Goal: Book appointment/travel/reservation

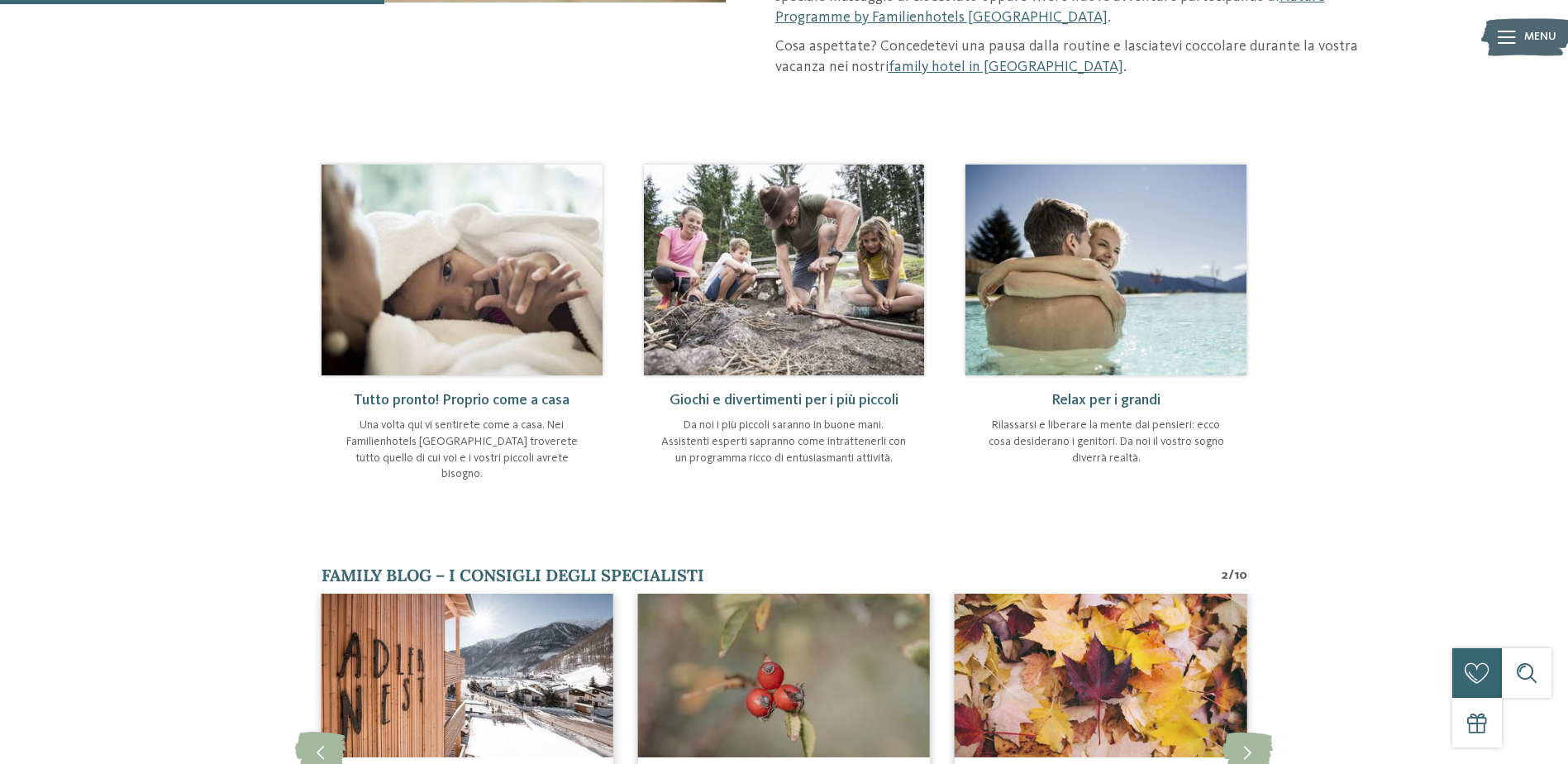
scroll to position [745, 0]
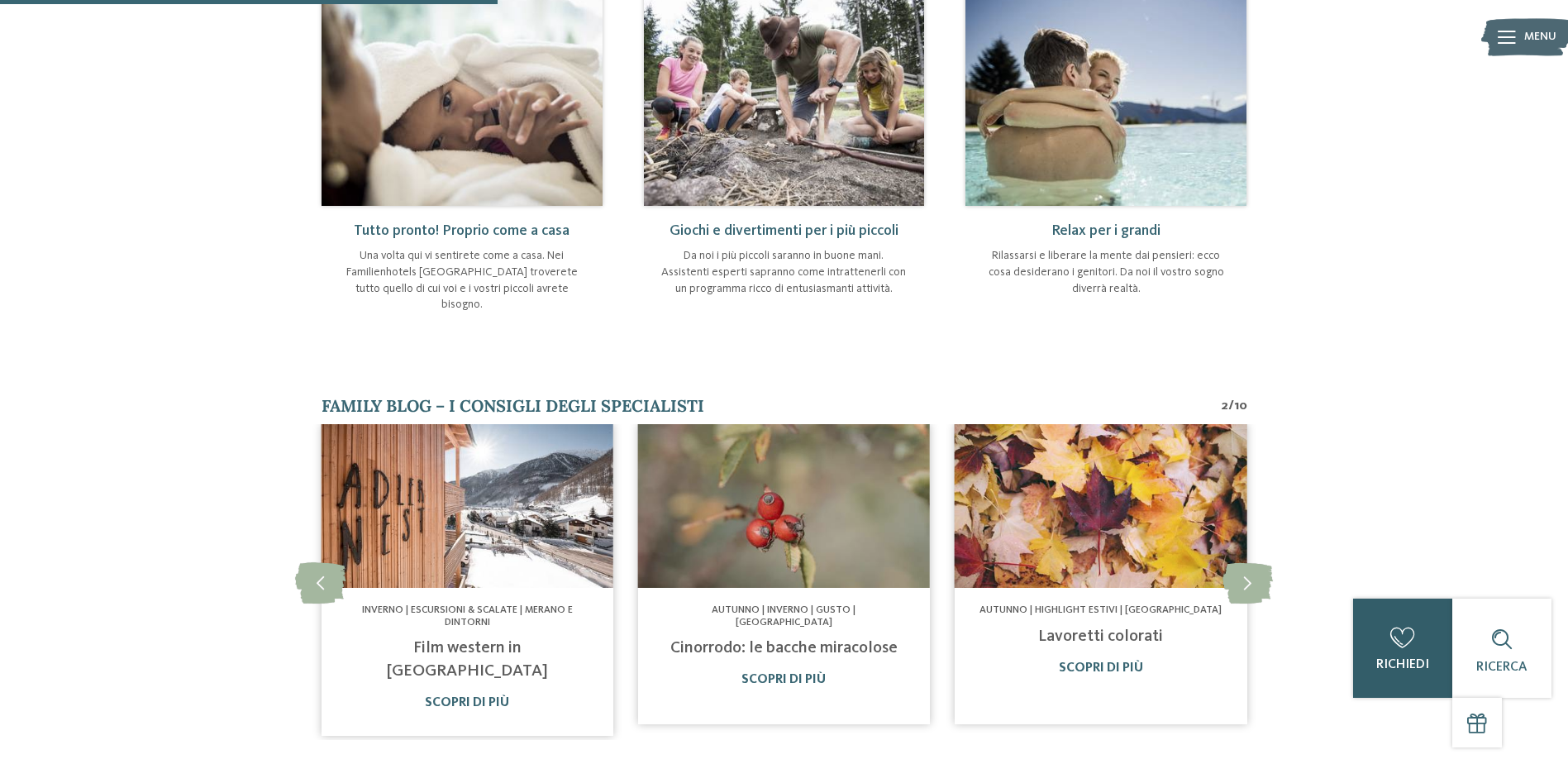
click at [1456, 639] on div "Ricerca" at bounding box center [1502, 648] width 99 height 99
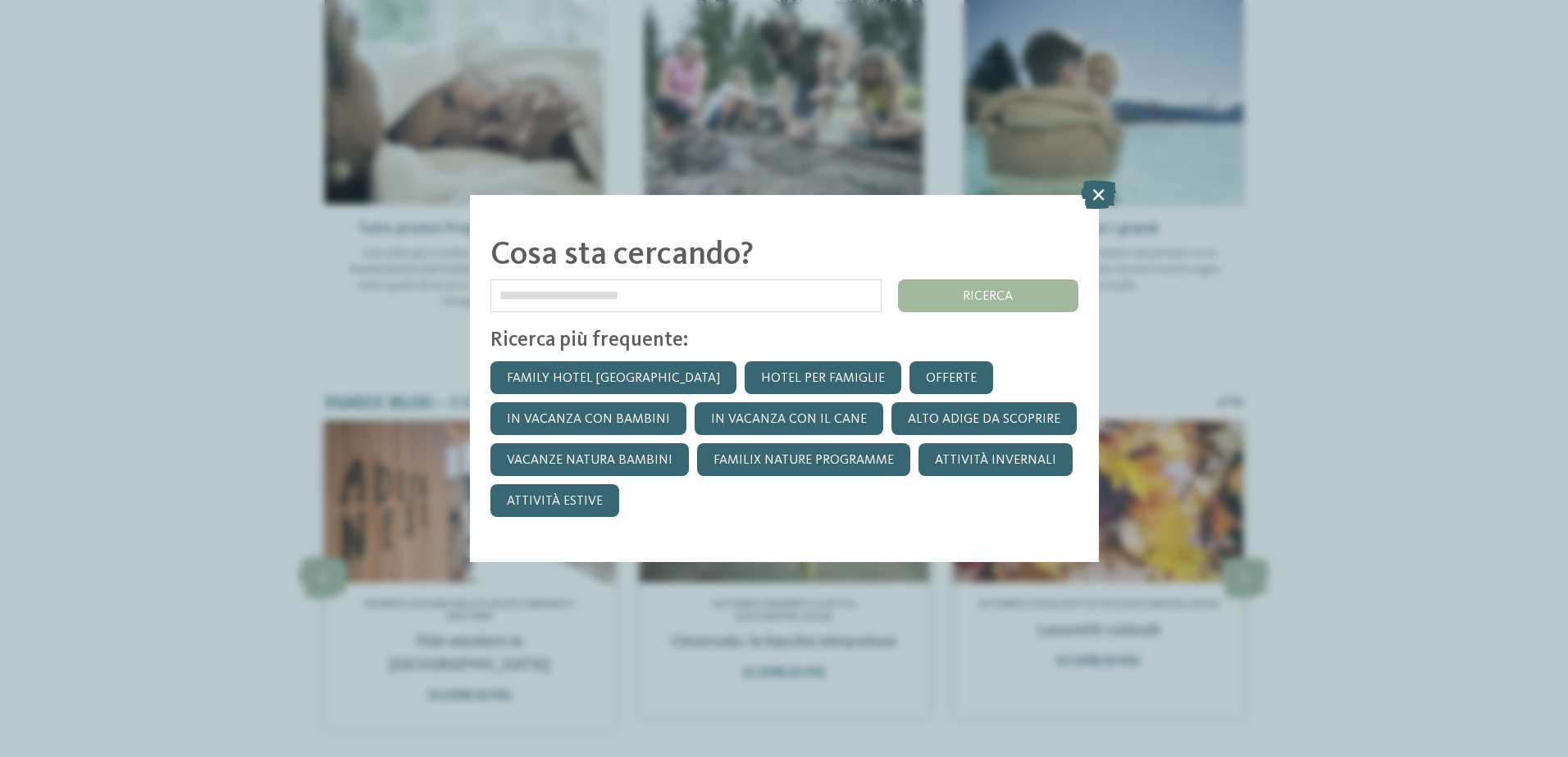
click at [1099, 189] on icon at bounding box center [1099, 195] width 36 height 29
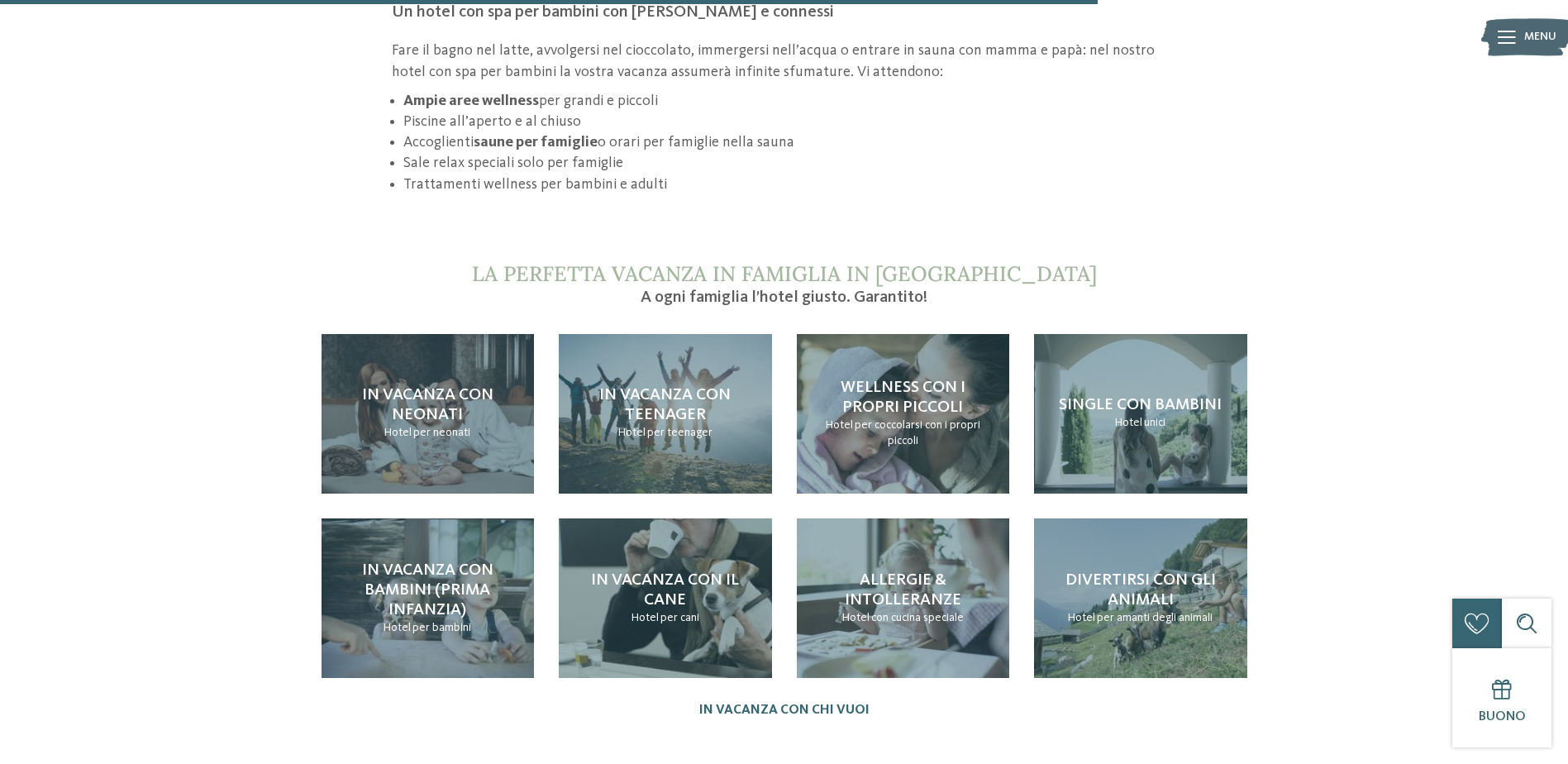
scroll to position [1654, 0]
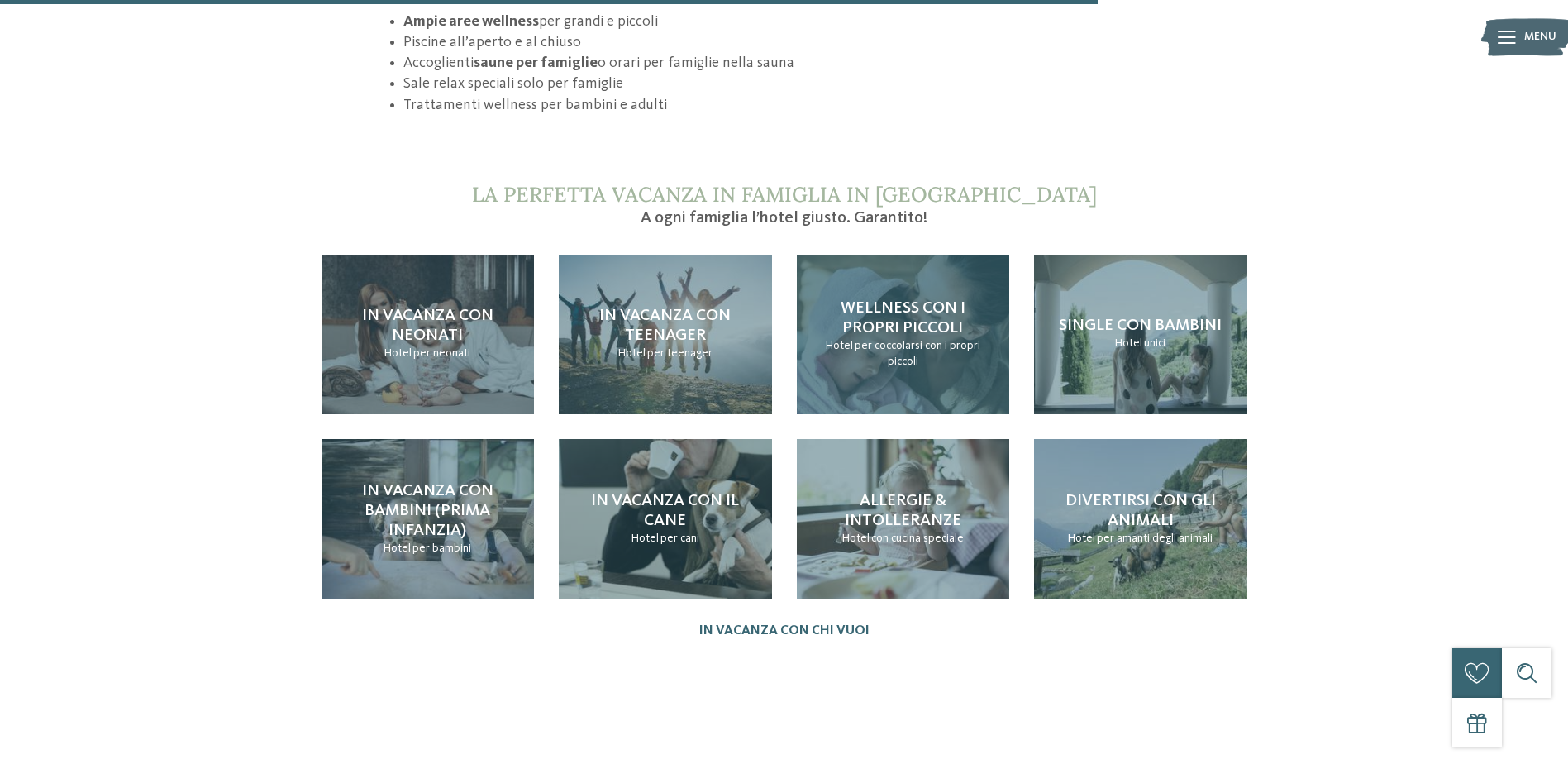
click at [901, 298] on h4 "Wellness con i propri piccoli" at bounding box center [903, 318] width 181 height 40
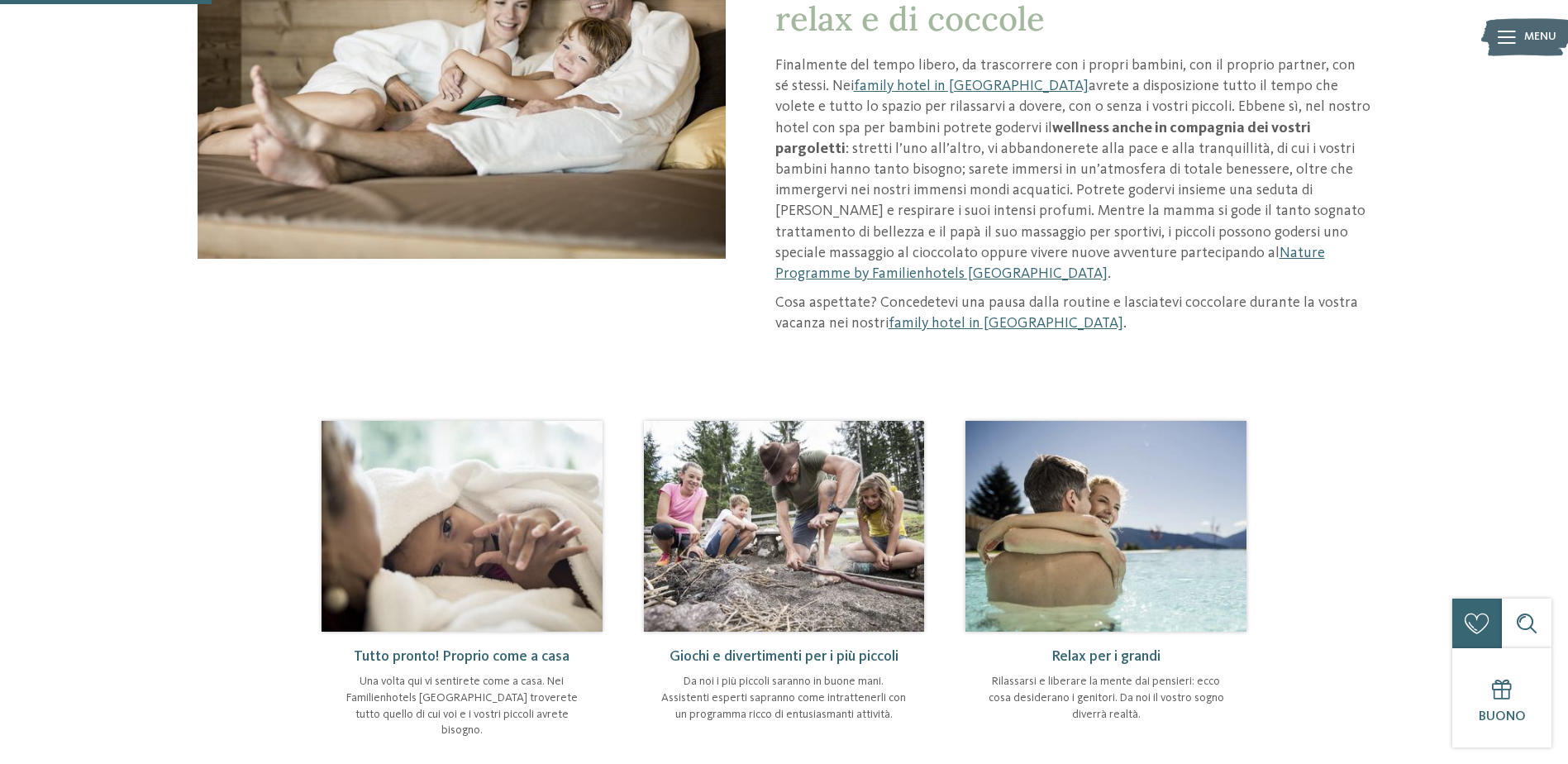
scroll to position [165, 0]
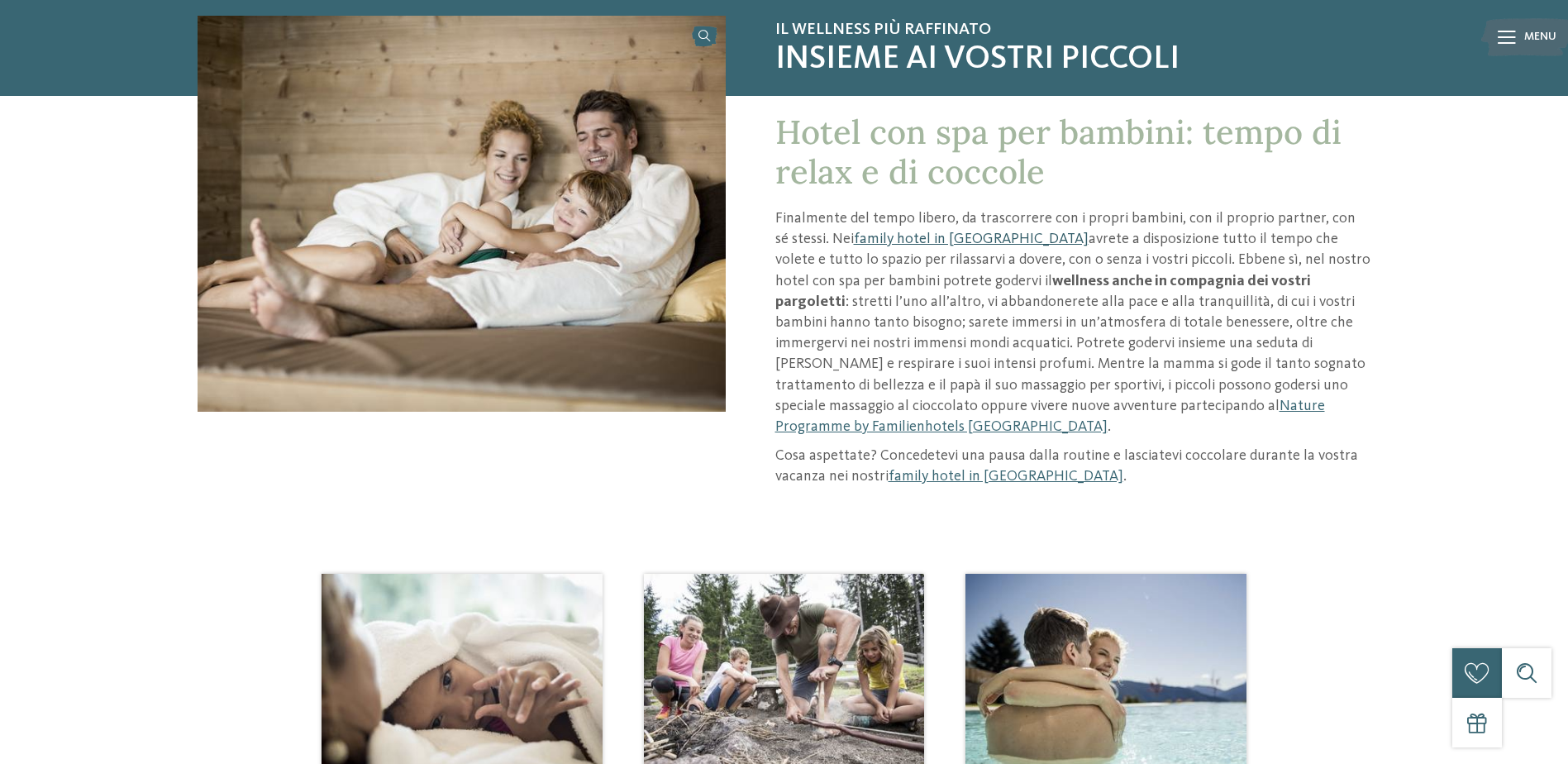
click at [928, 236] on link "family hotel in [GEOGRAPHIC_DATA]" at bounding box center [971, 238] width 235 height 15
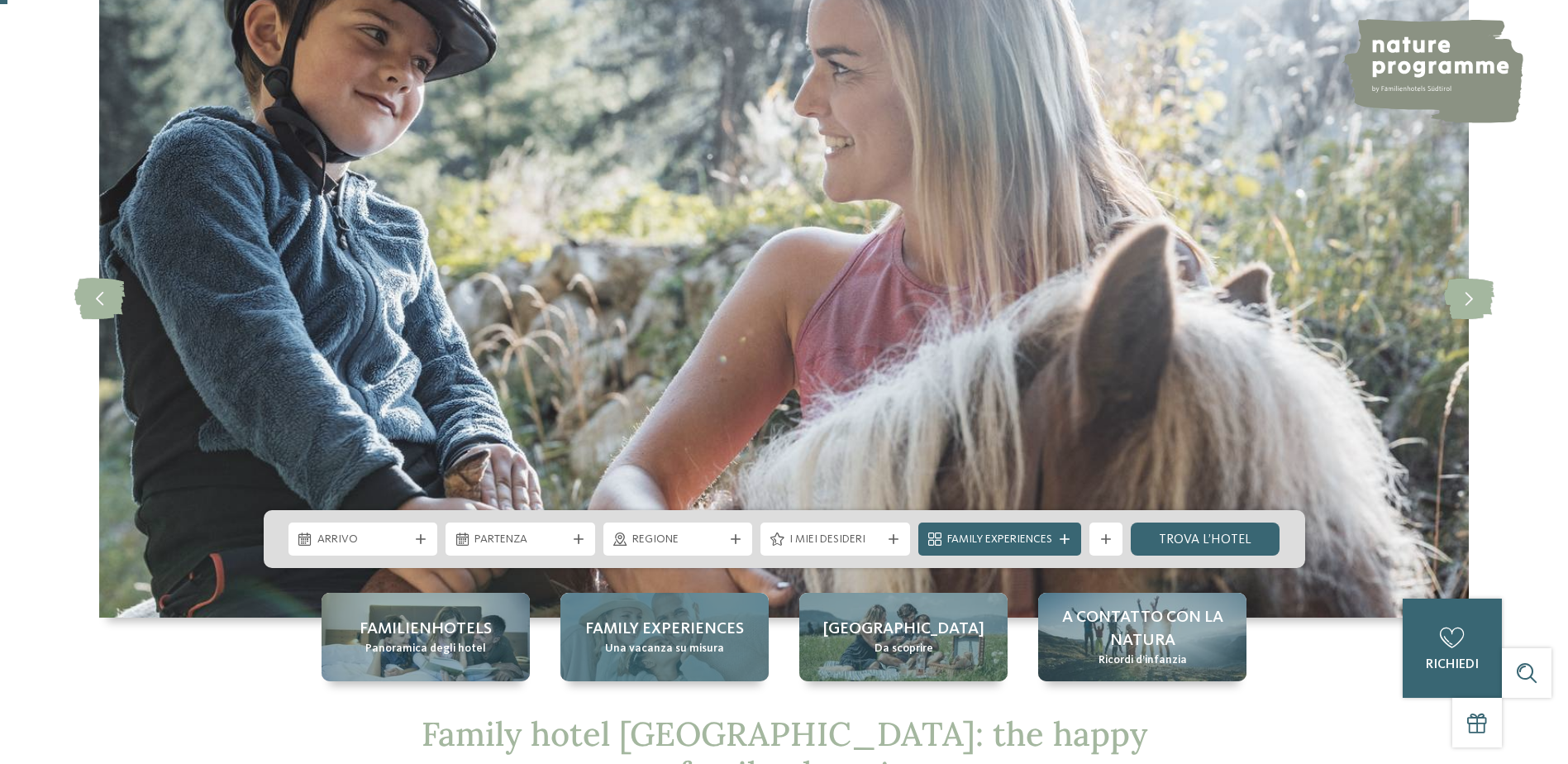
scroll to position [165, 0]
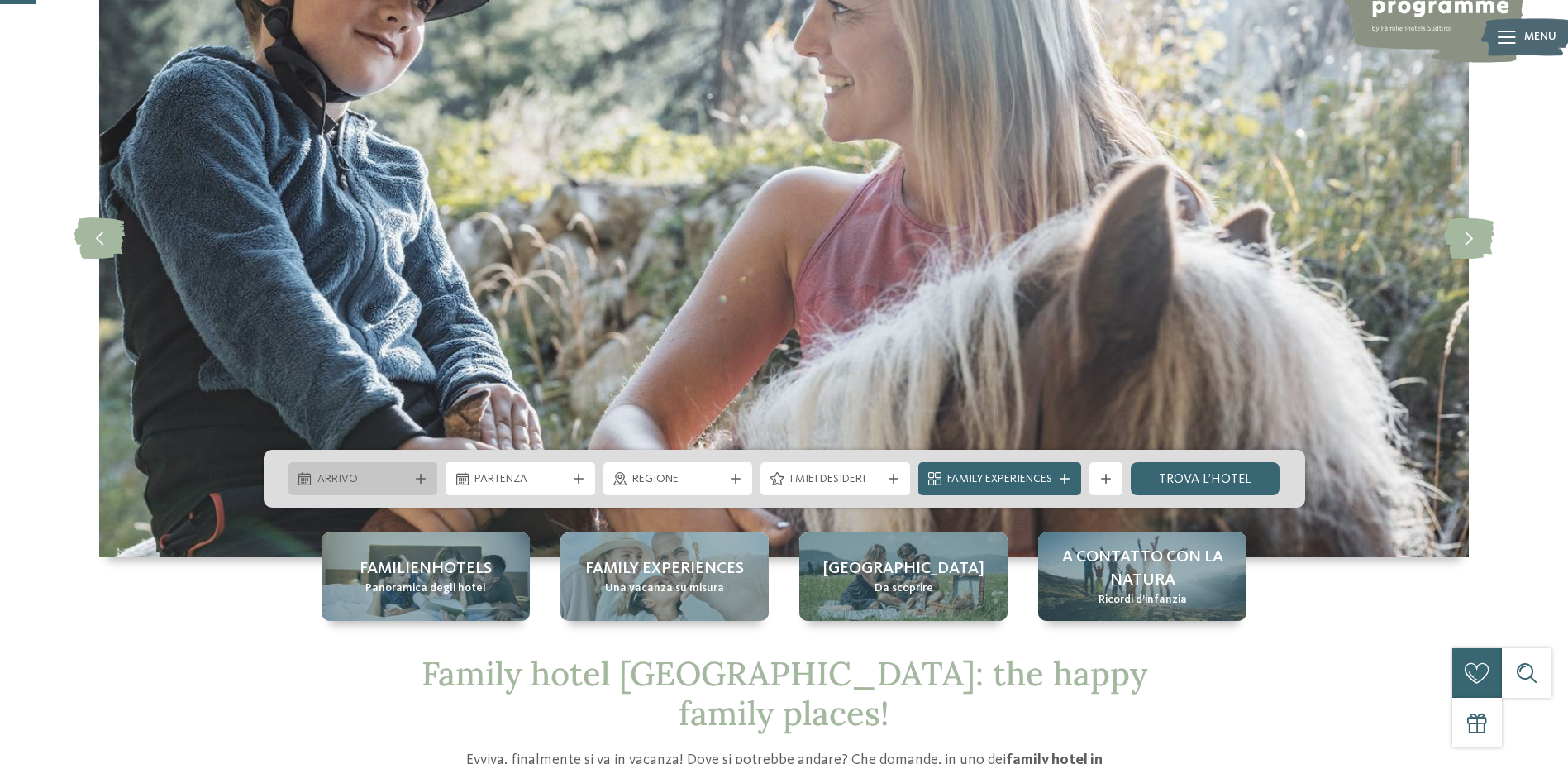
click at [357, 480] on span "Arrivo" at bounding box center [363, 479] width 91 height 17
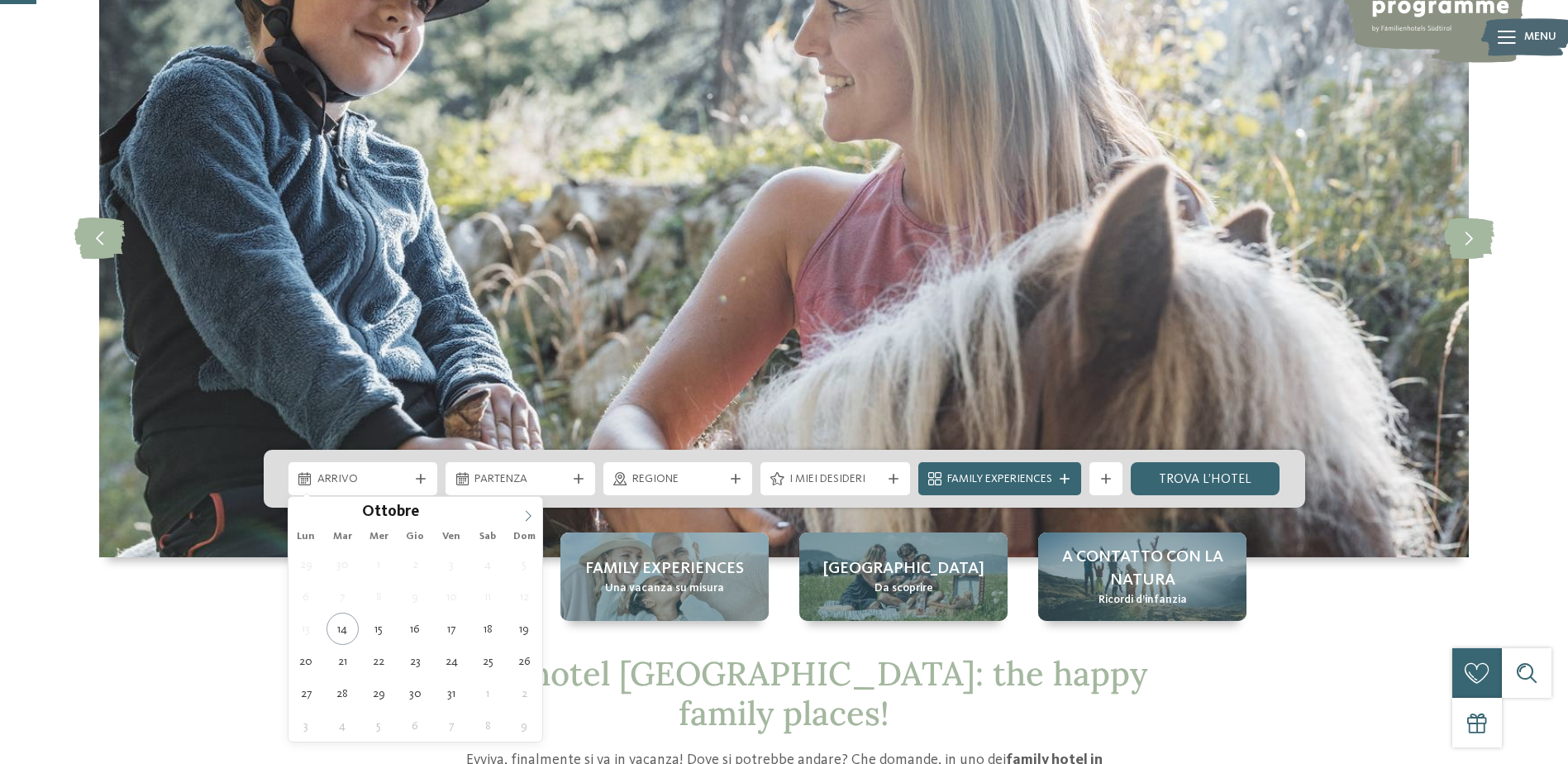
click at [524, 512] on icon at bounding box center [528, 516] width 12 height 12
click at [525, 512] on icon at bounding box center [528, 516] width 12 height 12
type input "****"
click at [525, 512] on icon at bounding box center [528, 516] width 12 height 12
type div "01.01.2026"
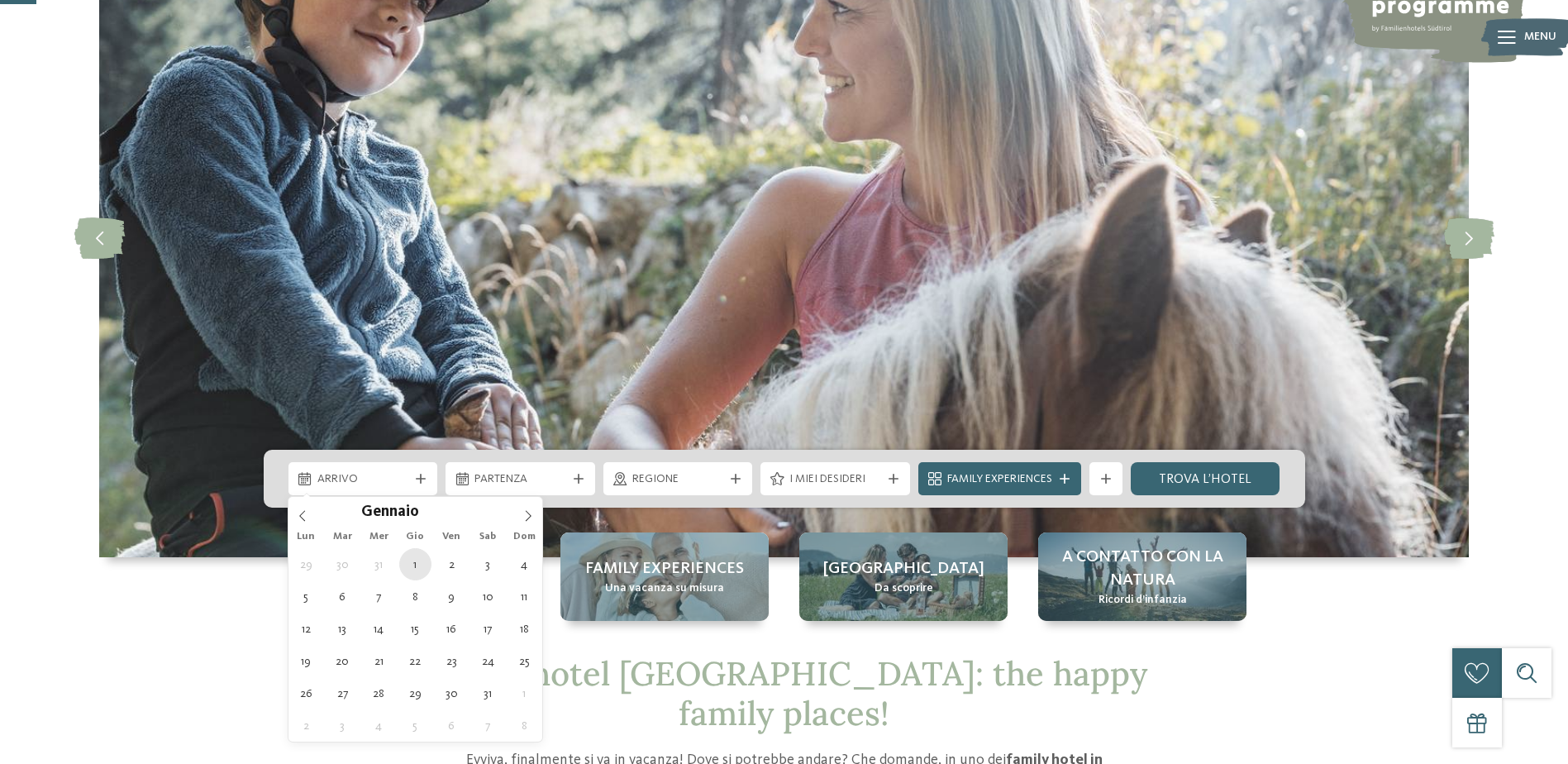
type input "****"
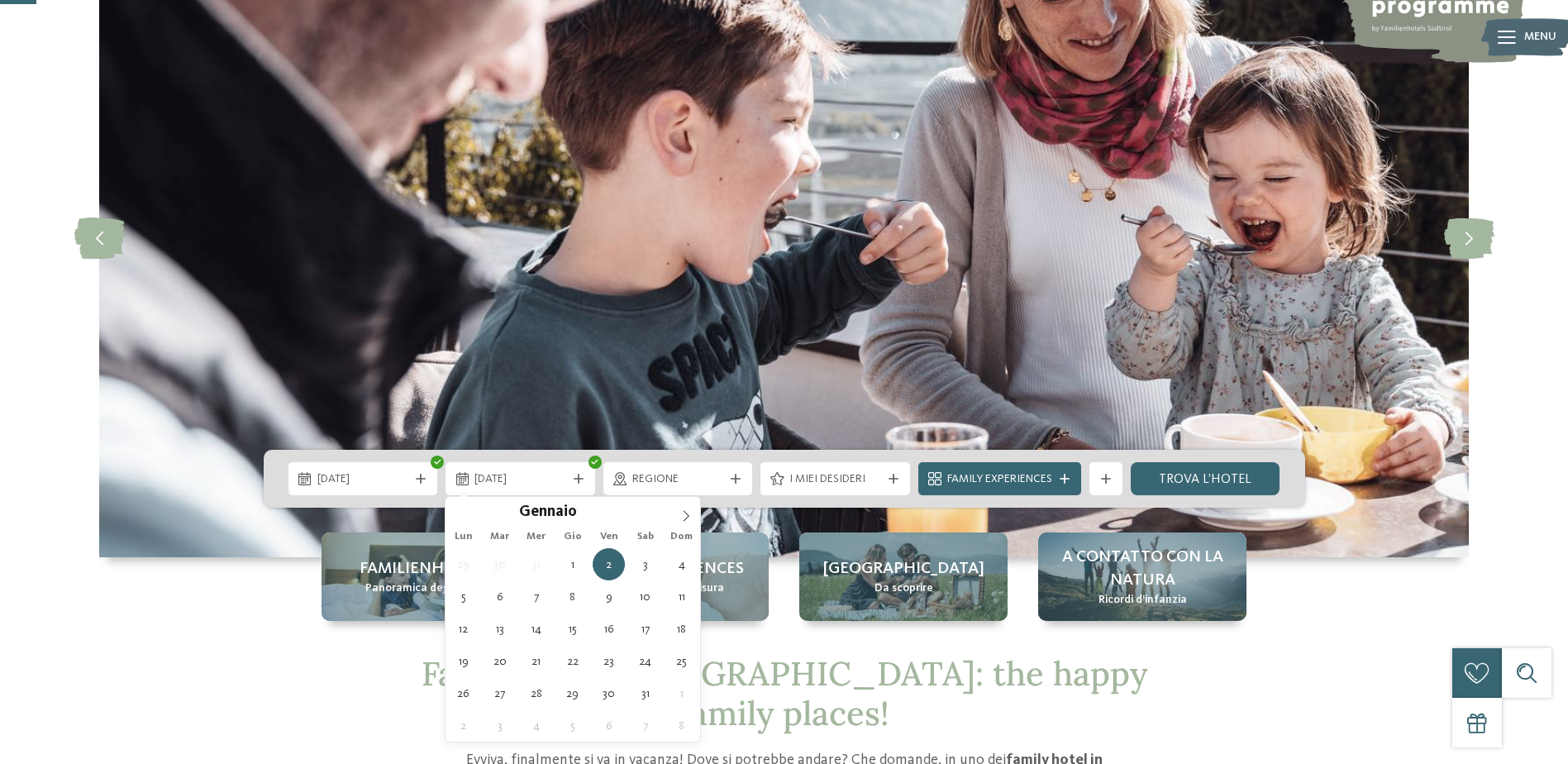
drag, startPoint x: 418, startPoint y: 568, endPoint x: 450, endPoint y: 552, distance: 35.8
type div "05.01.2026"
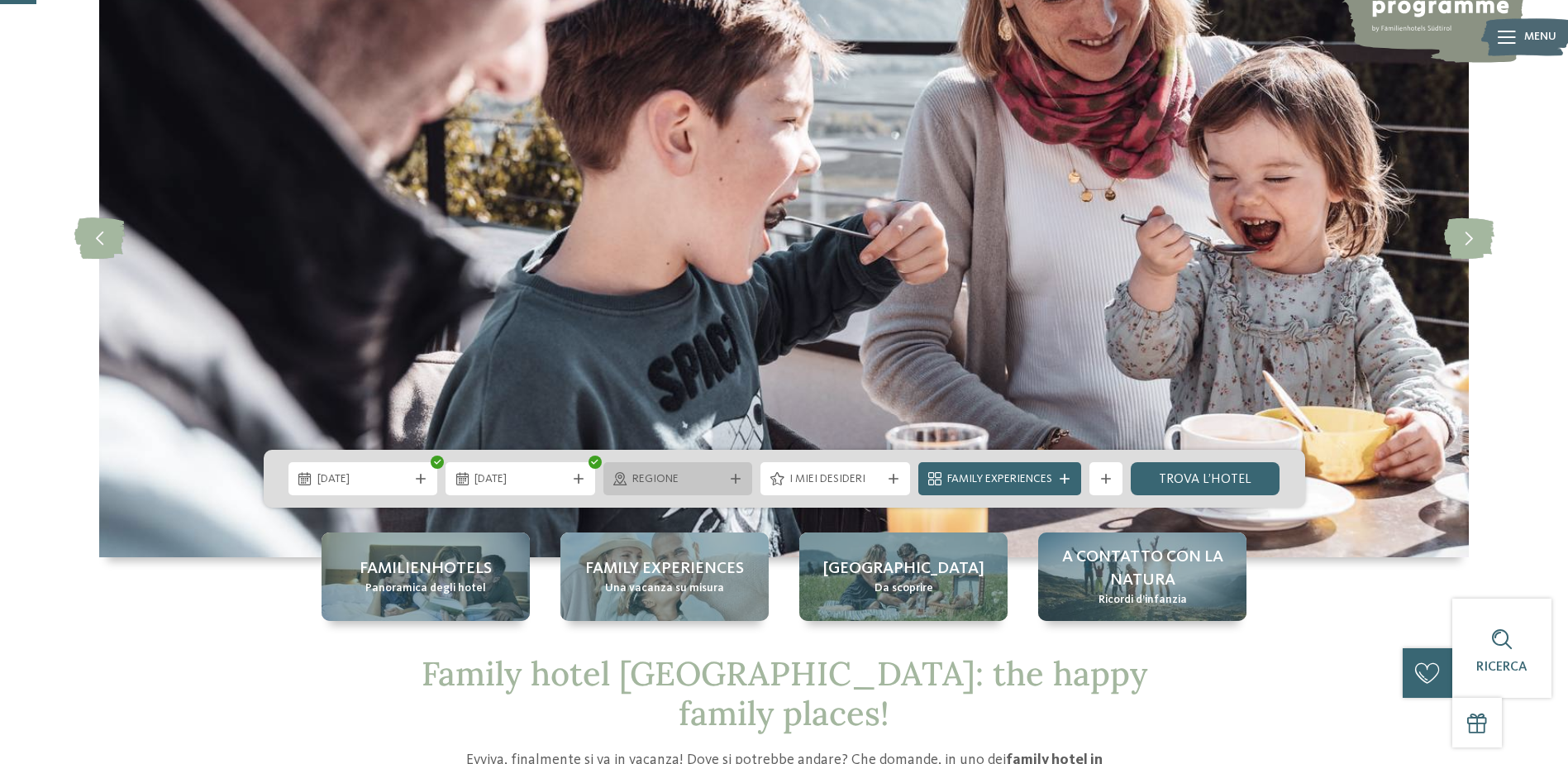
click at [716, 478] on span "Regione" at bounding box center [678, 479] width 91 height 17
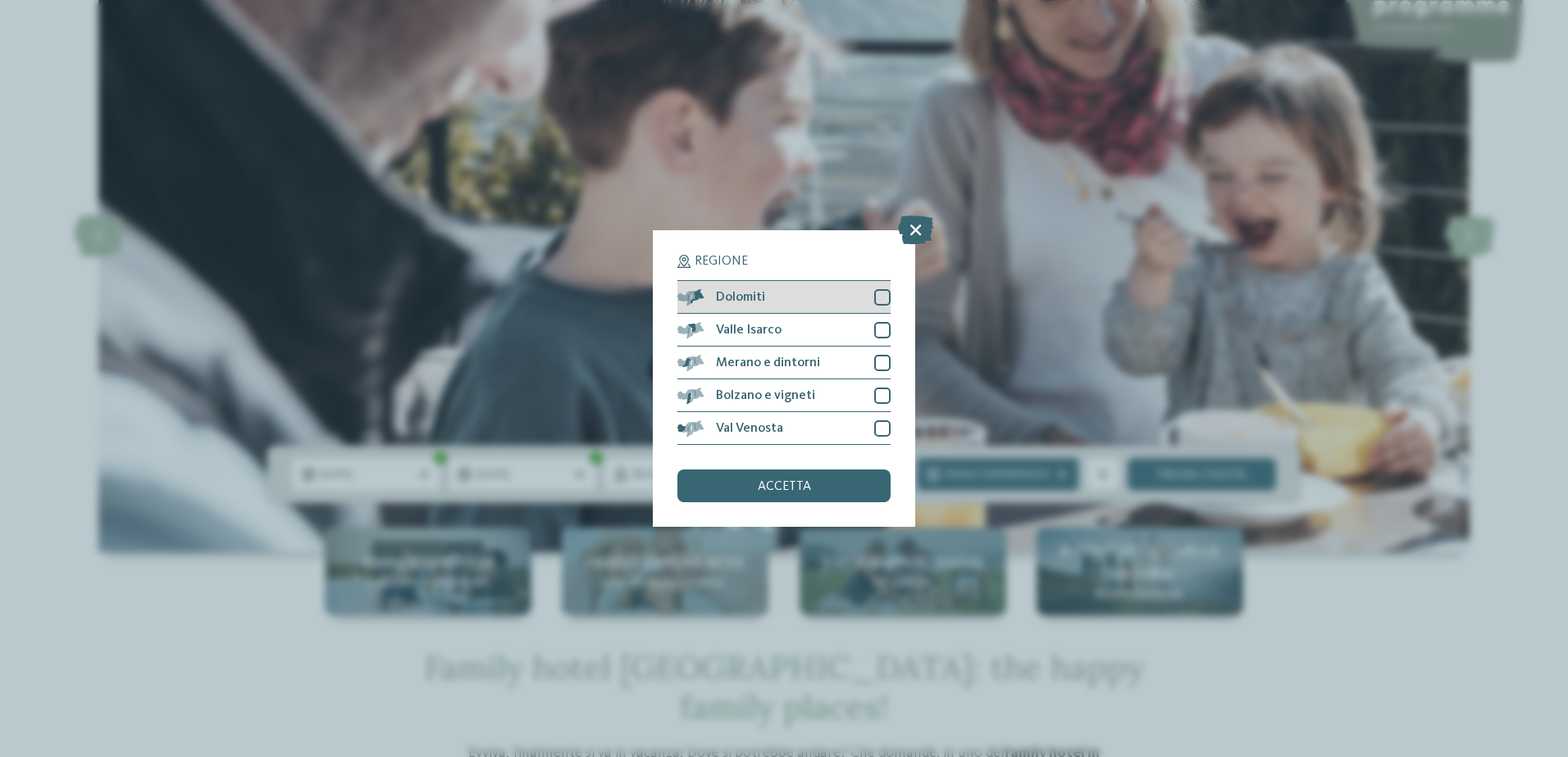
click at [877, 301] on div at bounding box center [882, 297] width 16 height 16
click at [885, 332] on div at bounding box center [882, 329] width 16 height 16
click at [889, 350] on div "Merano e dintorni" at bounding box center [784, 363] width 213 height 33
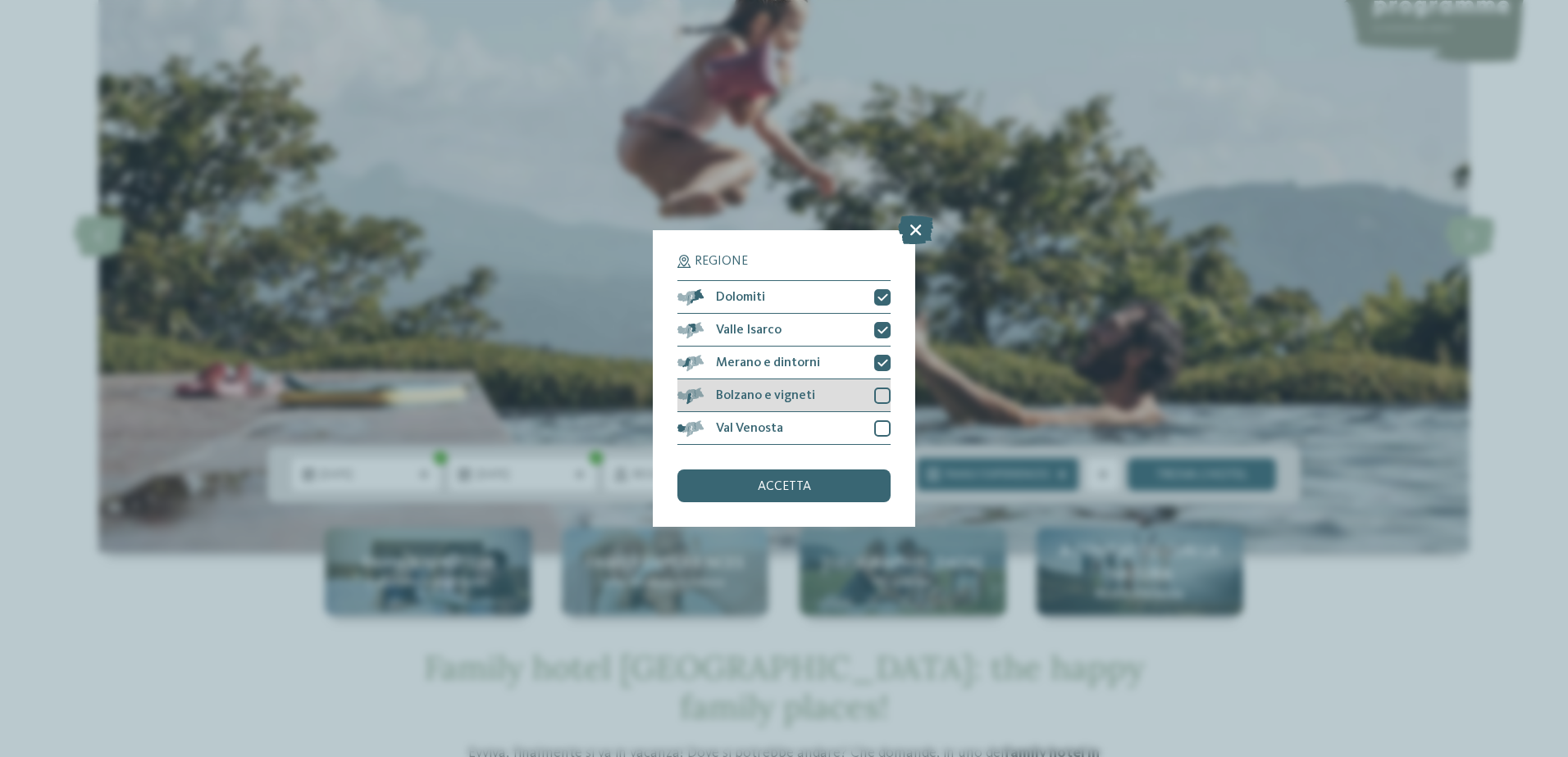
click at [889, 386] on div "Bolzano e vigneti" at bounding box center [784, 396] width 213 height 33
click at [873, 429] on div "Val Venosta" at bounding box center [784, 429] width 213 height 33
click at [802, 484] on span "accetta" at bounding box center [784, 487] width 53 height 13
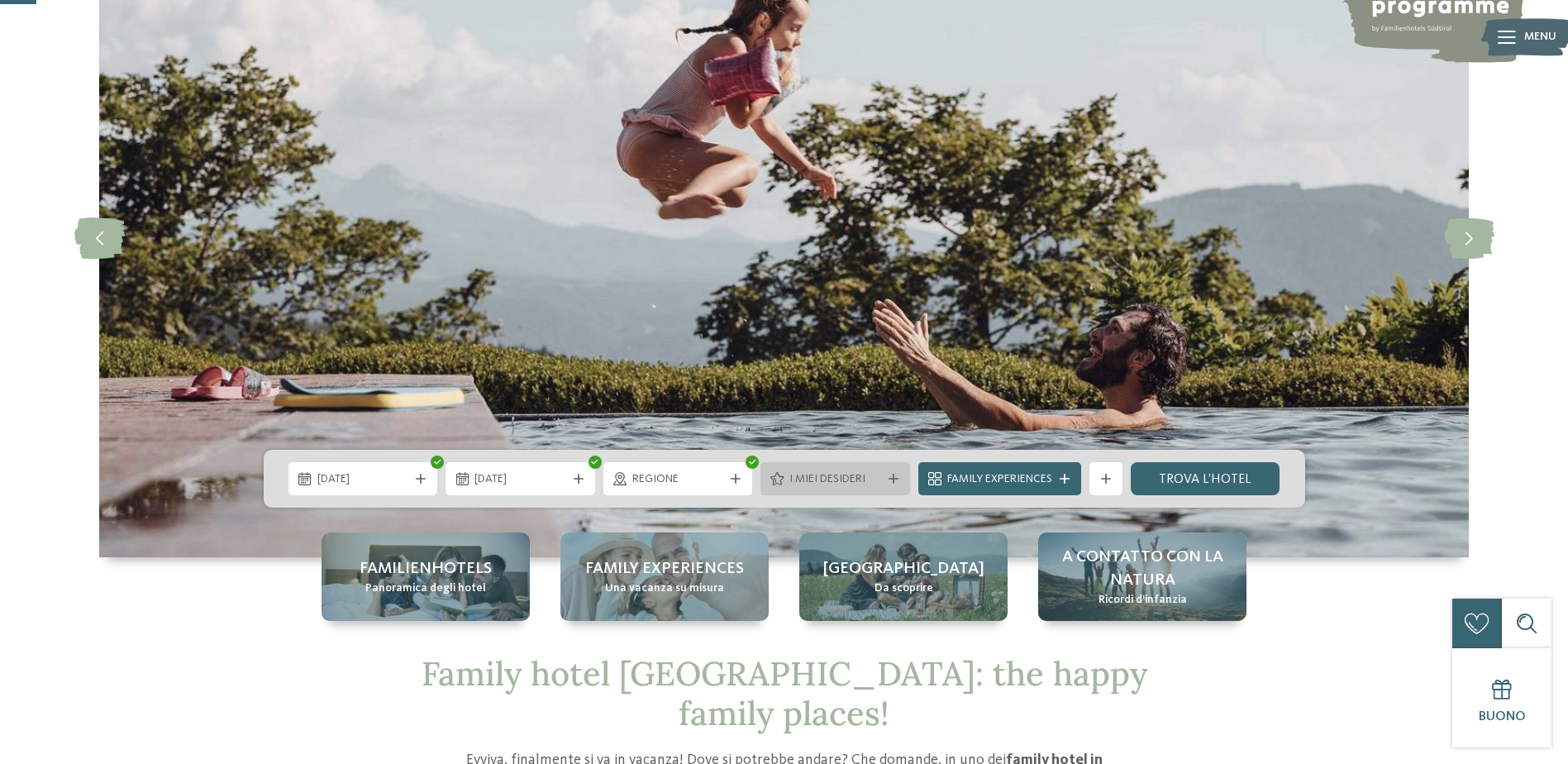
click at [888, 471] on div "I miei desideri" at bounding box center [835, 479] width 150 height 33
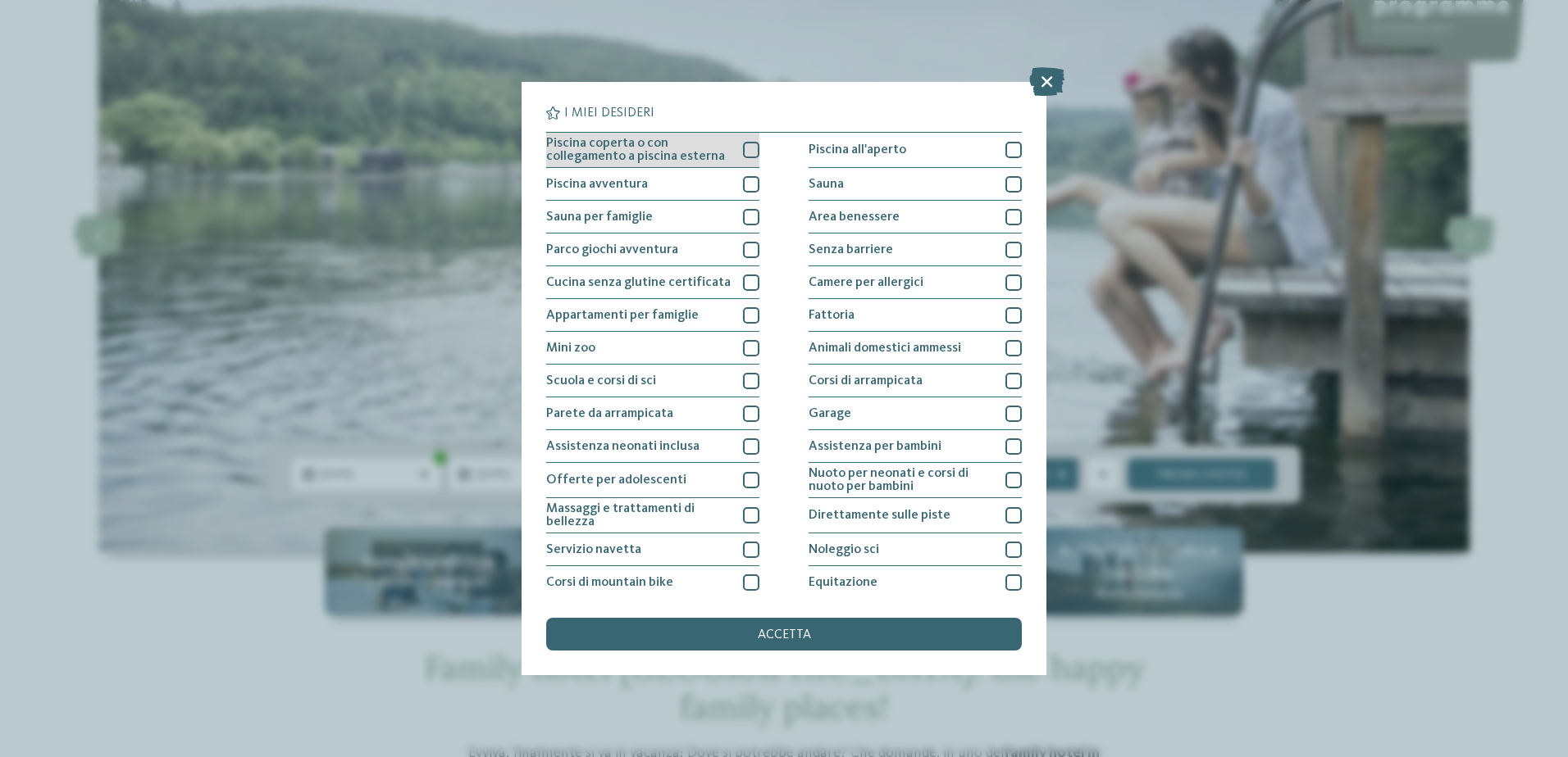
click at [752, 151] on div at bounding box center [751, 149] width 16 height 16
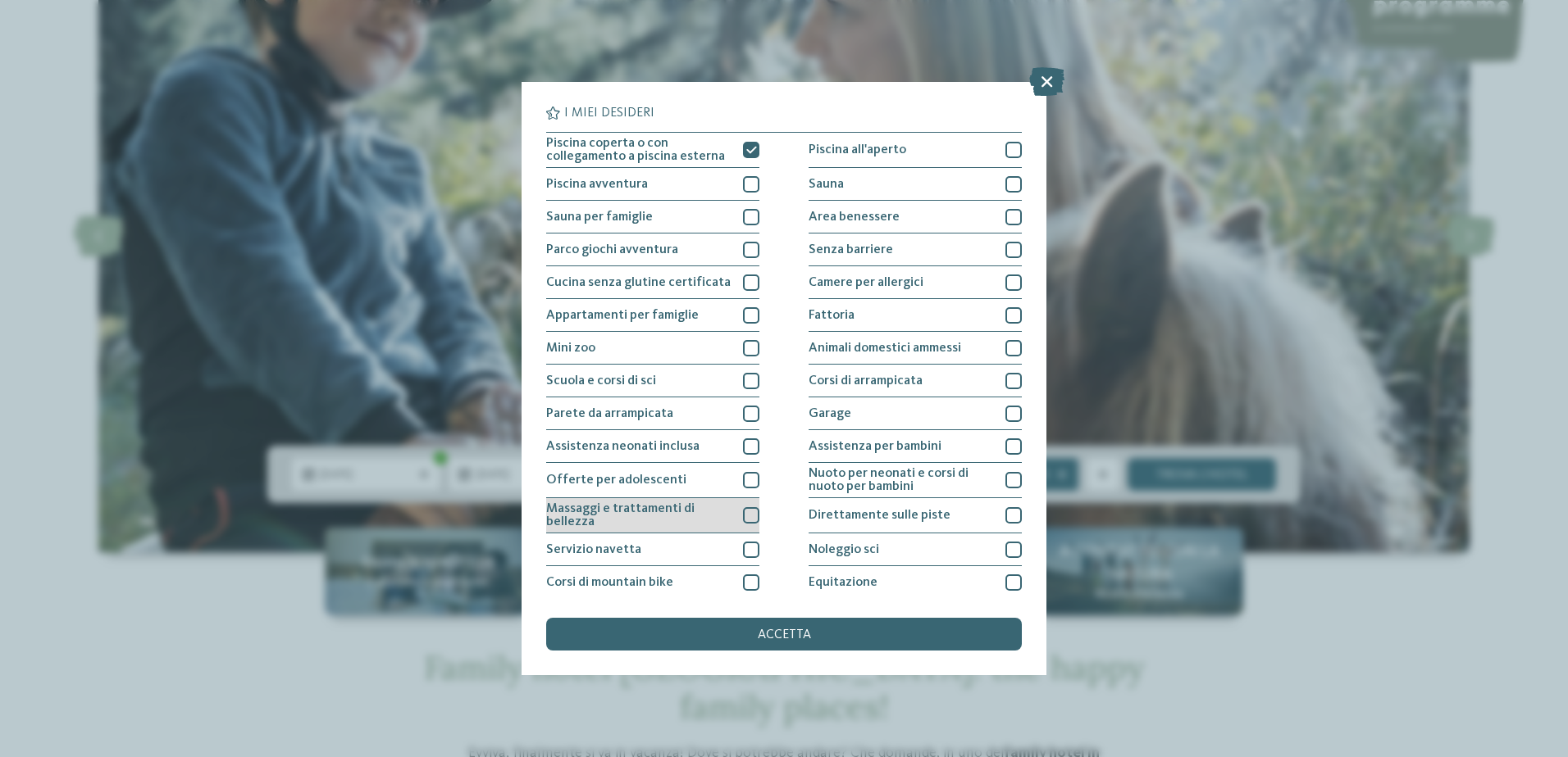
click at [748, 514] on div at bounding box center [751, 515] width 16 height 16
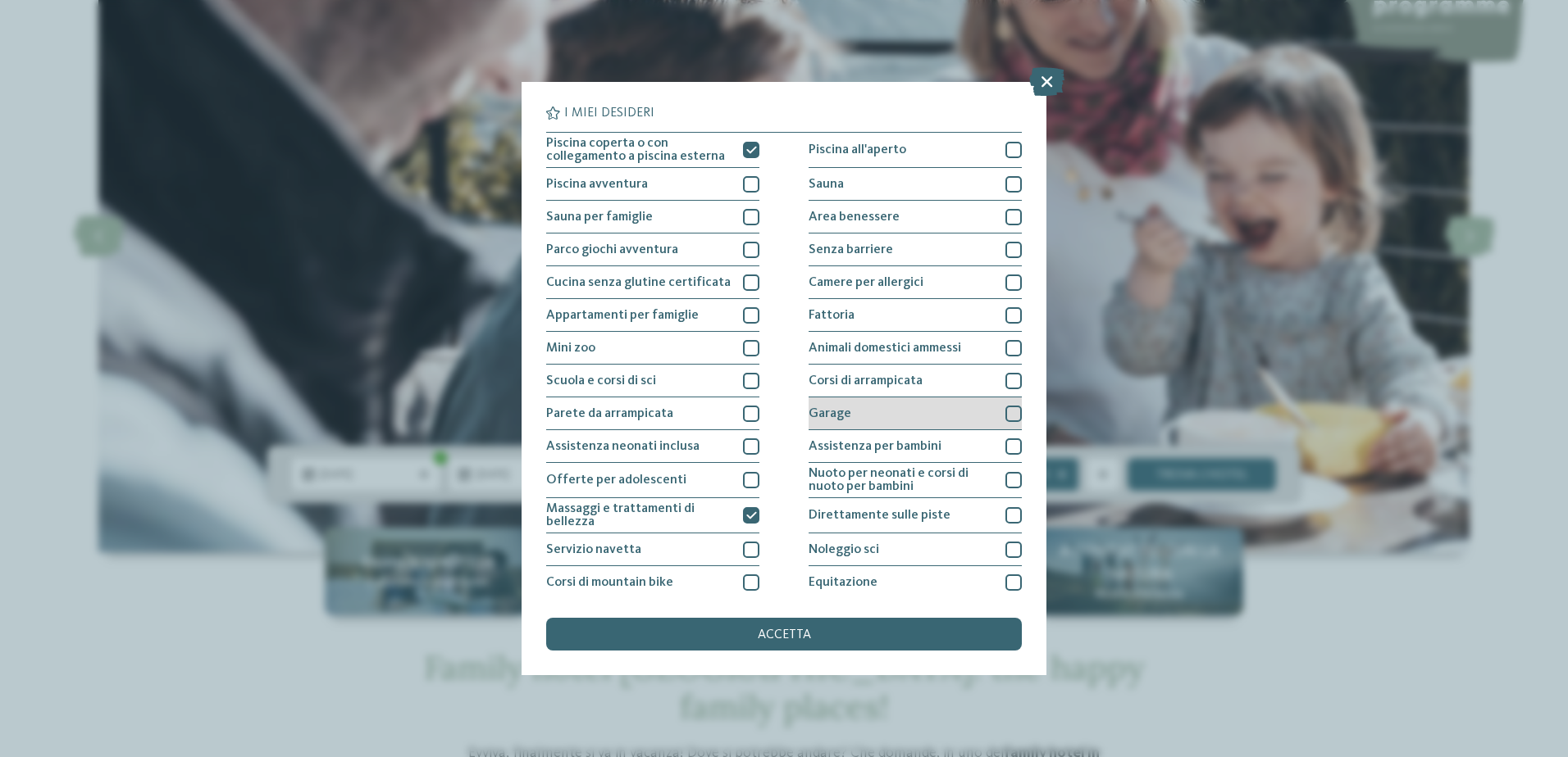
click at [1005, 411] on div at bounding box center [1013, 413] width 16 height 16
click at [1010, 216] on div at bounding box center [1013, 217] width 16 height 16
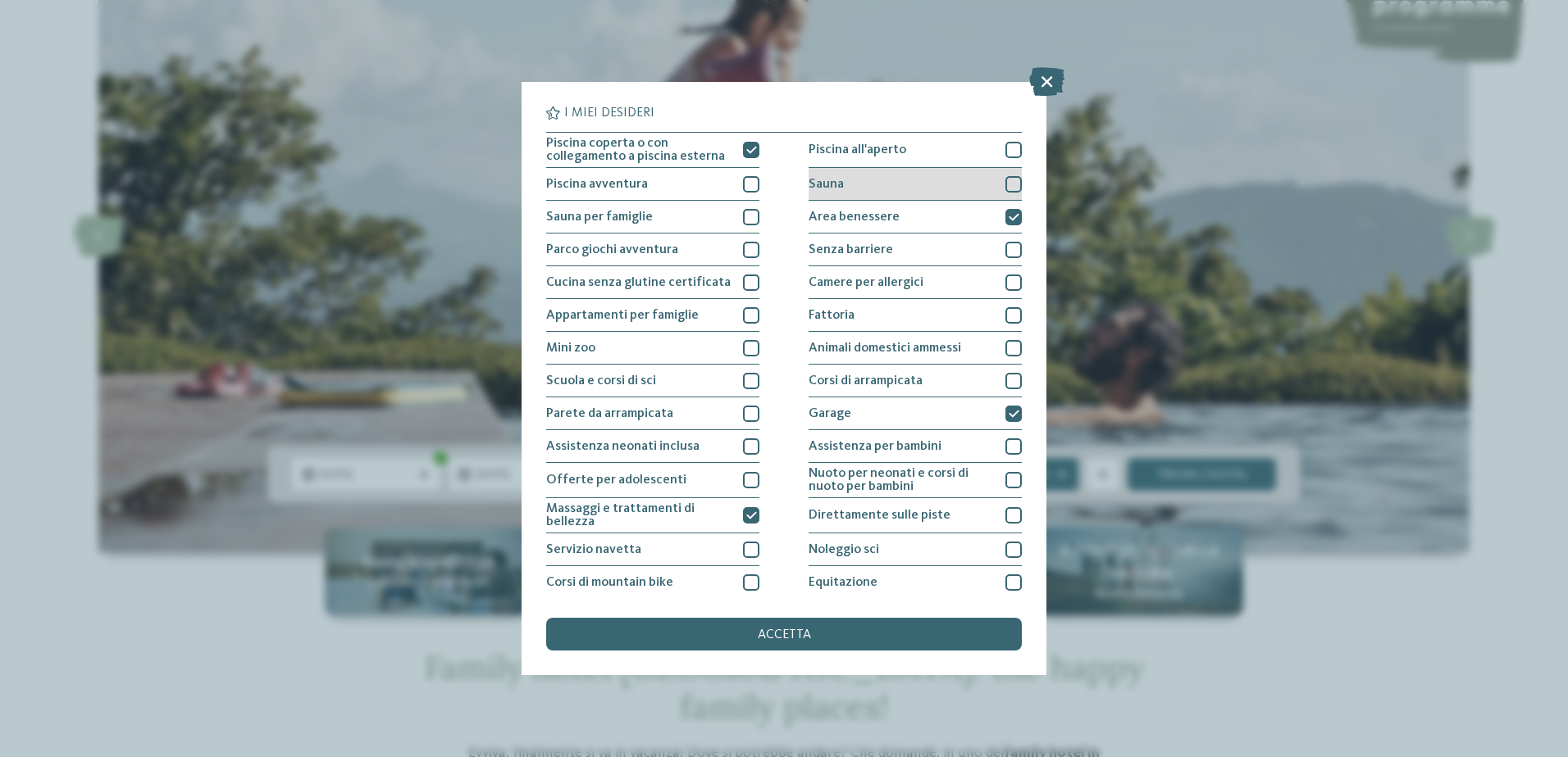
click at [1005, 184] on div at bounding box center [1013, 184] width 16 height 16
click at [781, 635] on span "accetta" at bounding box center [784, 636] width 53 height 13
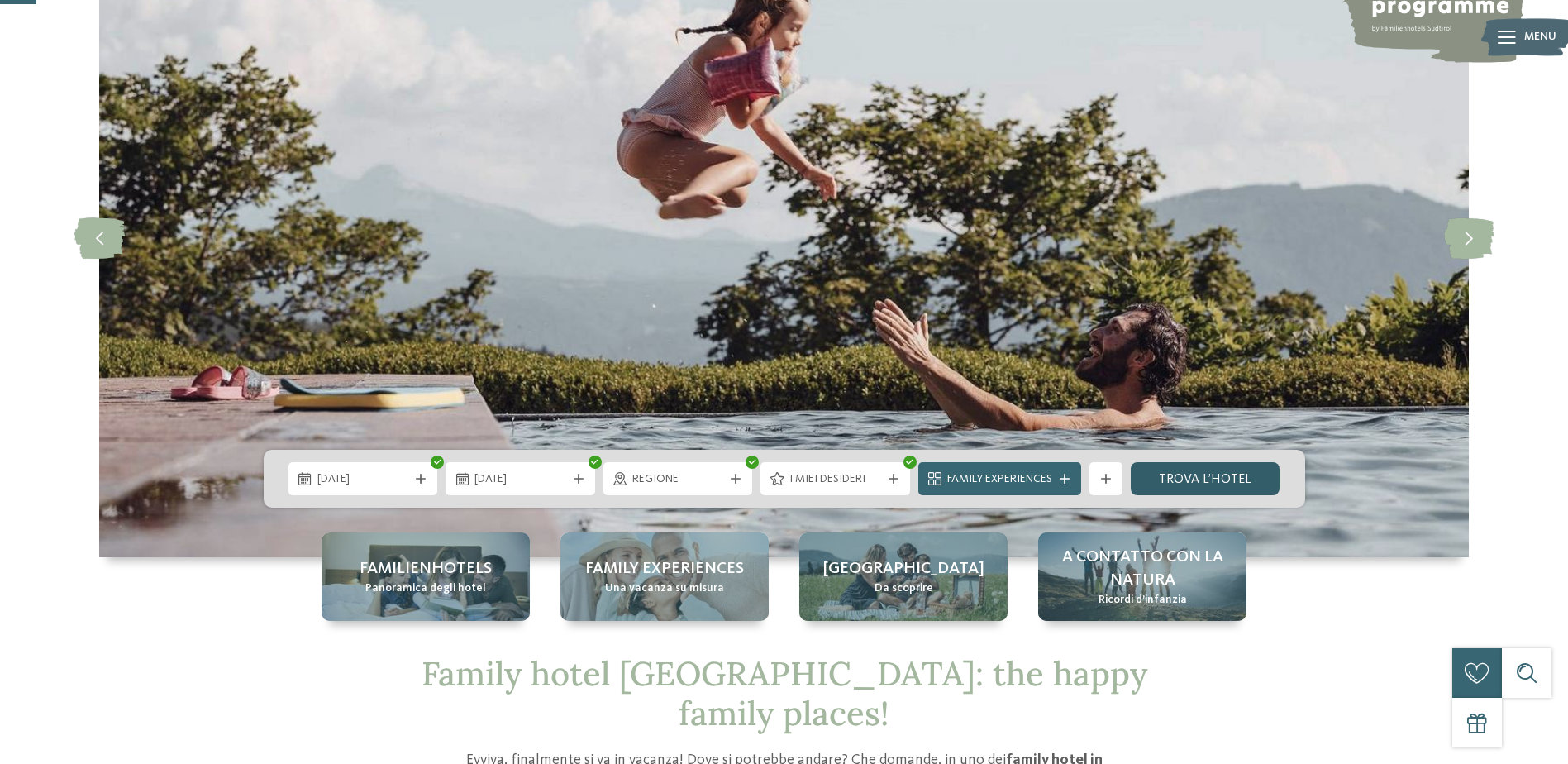
click at [1211, 476] on link "trova l’hotel" at bounding box center [1206, 479] width 150 height 33
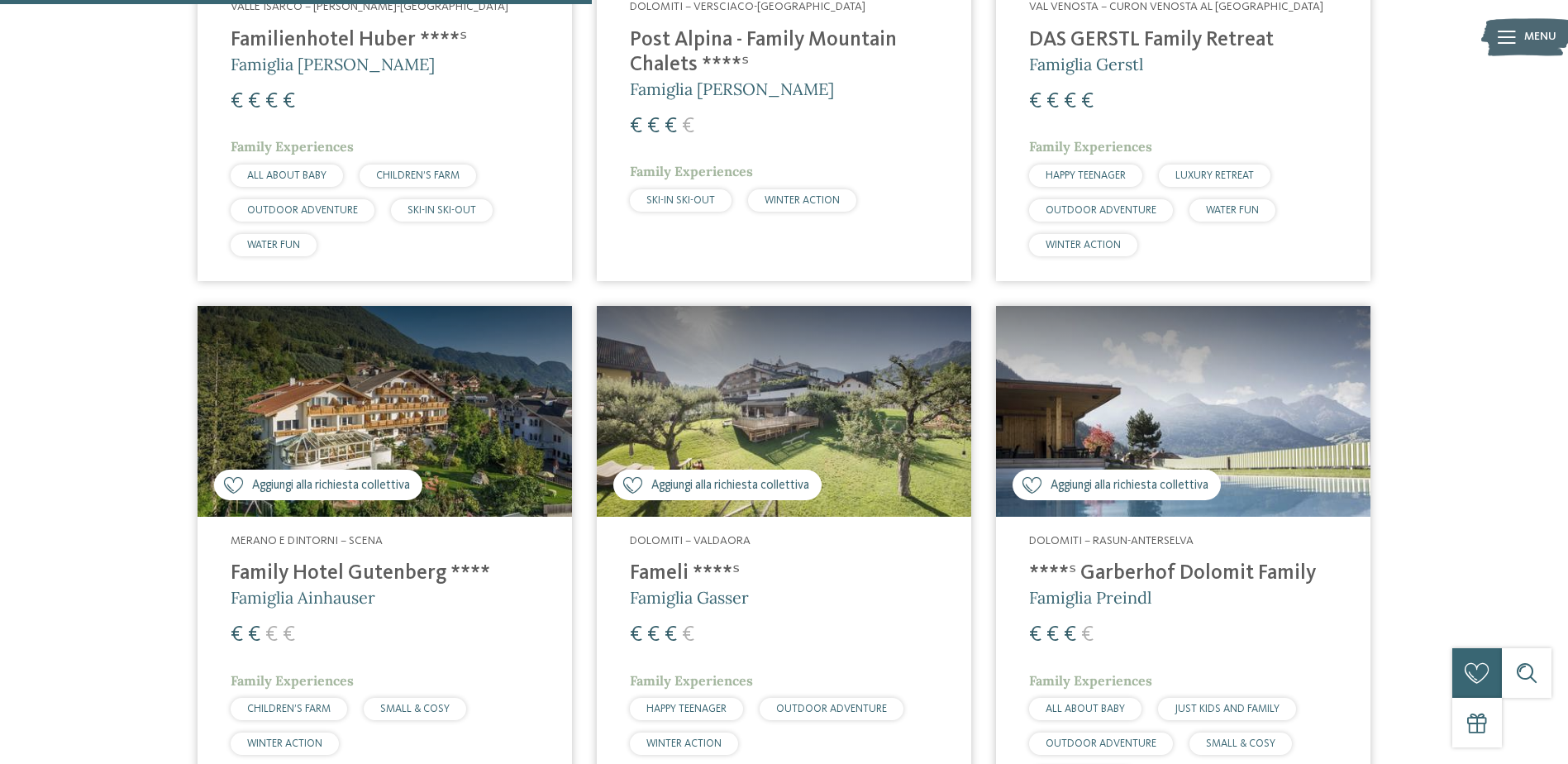
scroll to position [1080, 0]
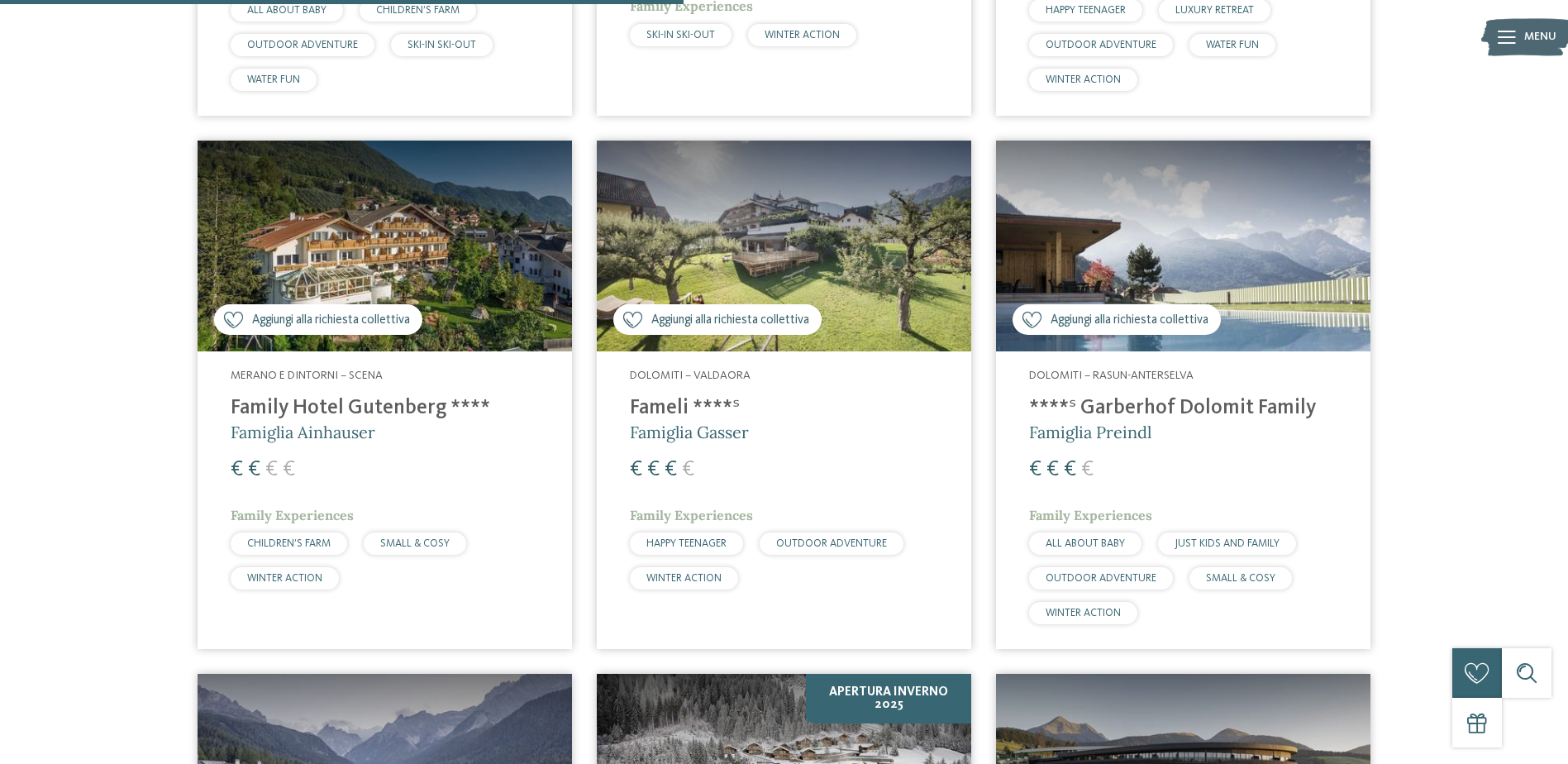
click at [339, 400] on h4 "Family Hotel Gutenberg ****" at bounding box center [384, 409] width 308 height 25
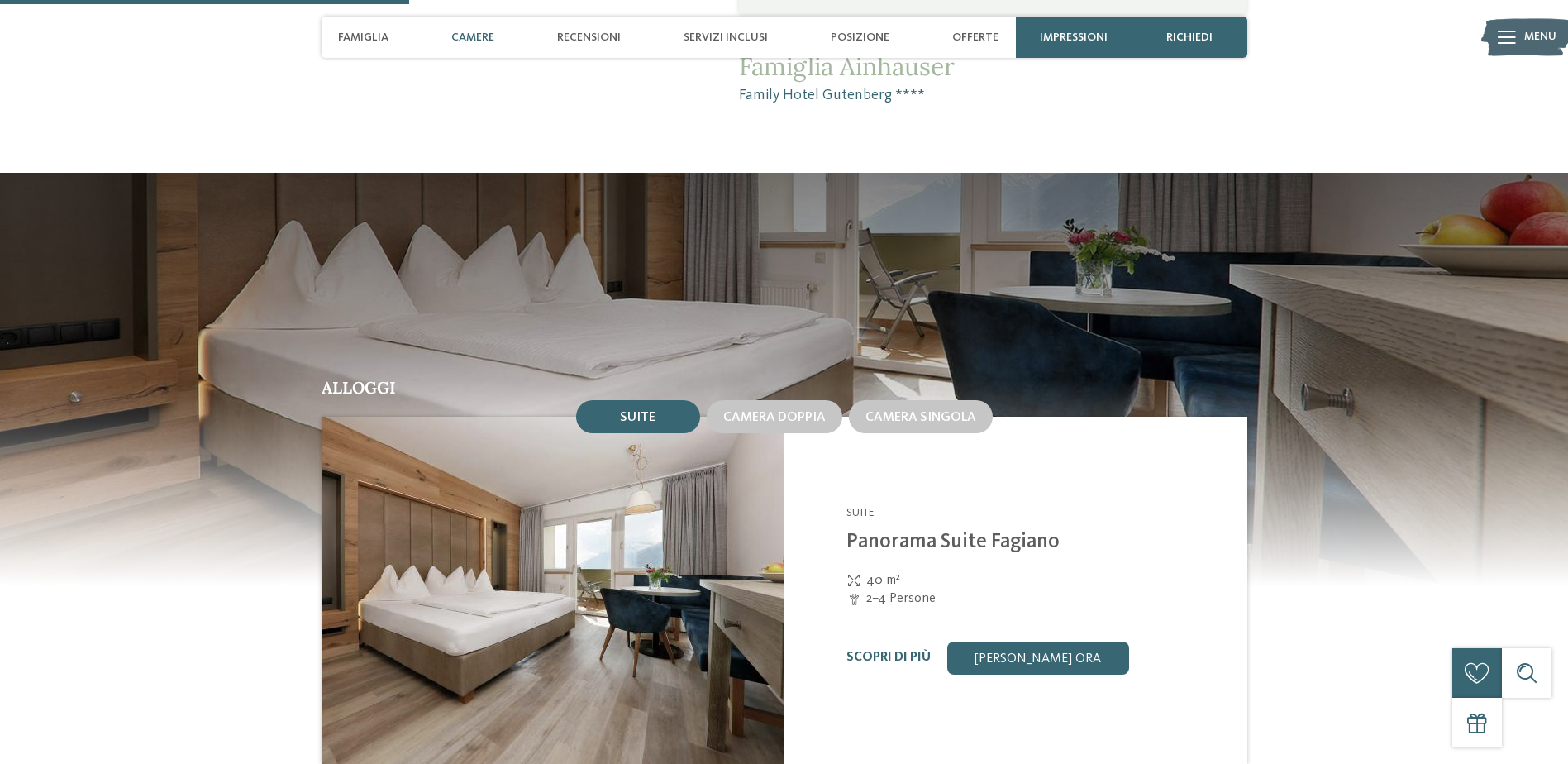
scroll to position [1489, 0]
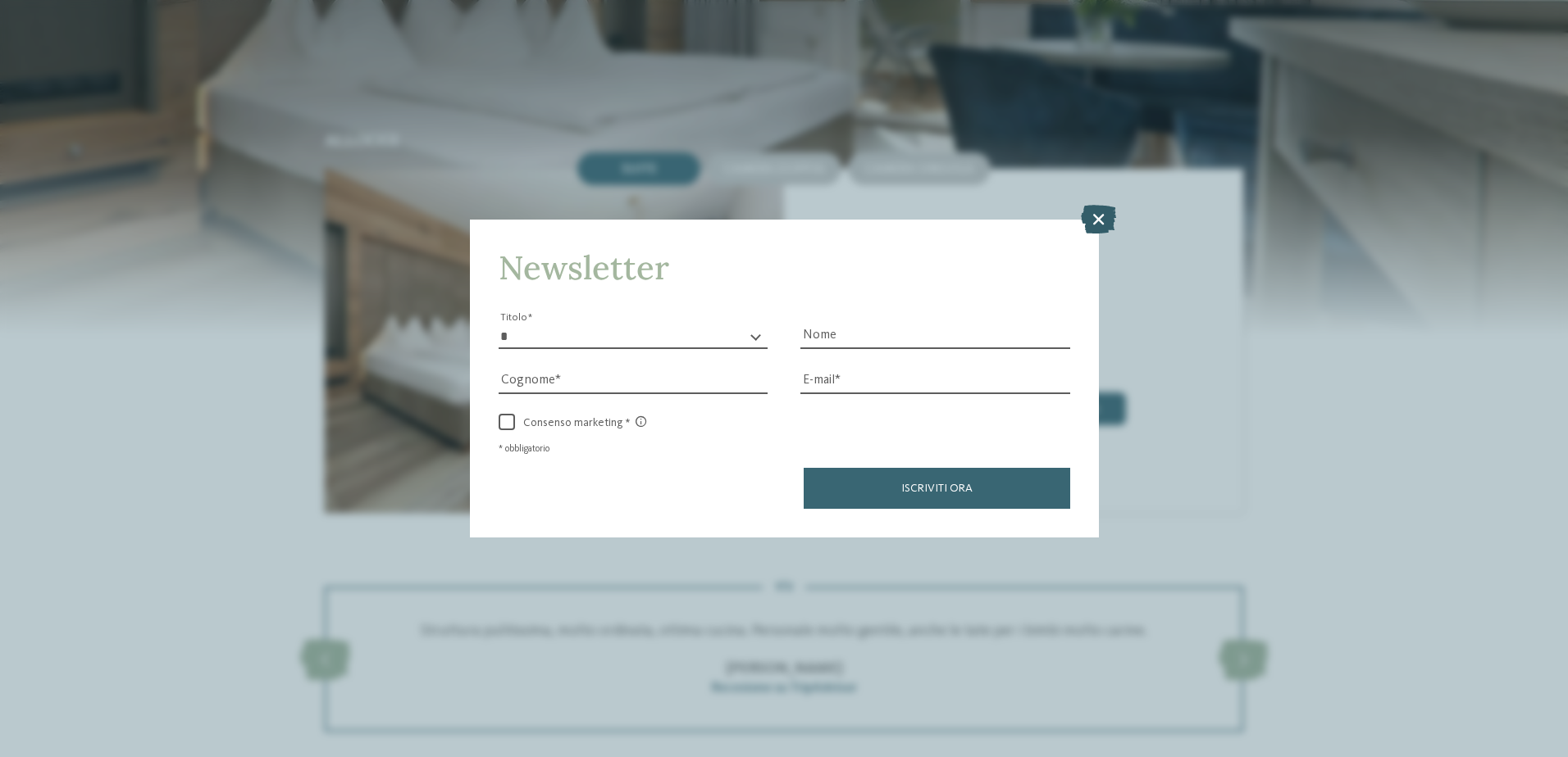
click at [1086, 218] on icon at bounding box center [1099, 219] width 36 height 29
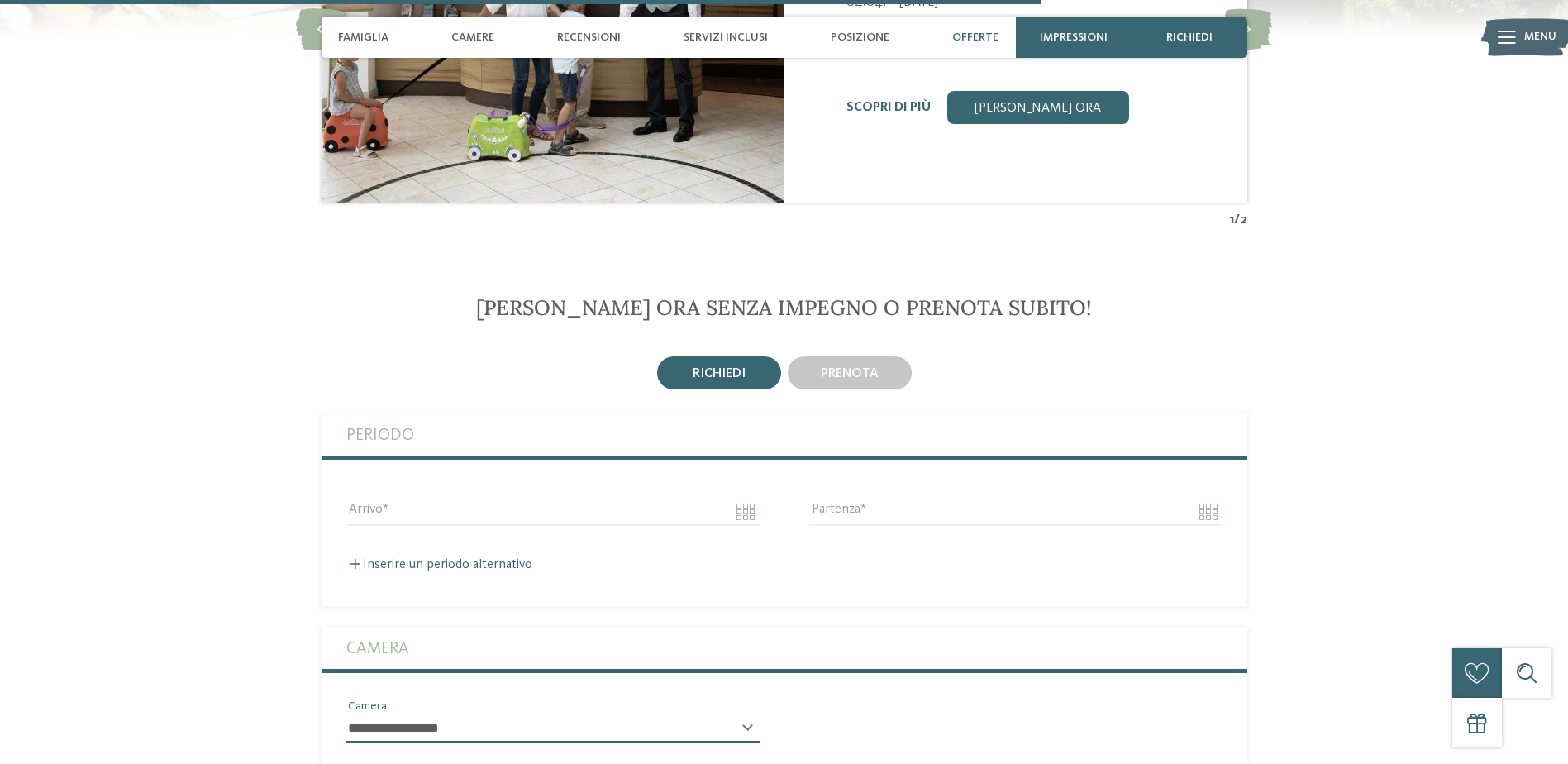
scroll to position [3391, 0]
